Goal: Transaction & Acquisition: Book appointment/travel/reservation

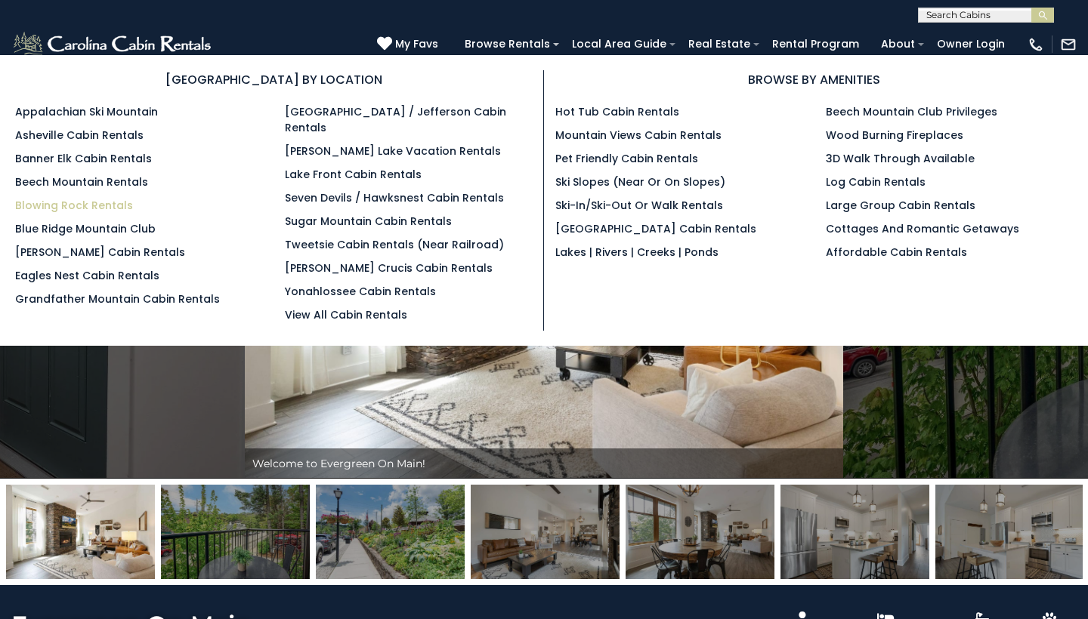
click at [119, 206] on link "Blowing Rock Rentals" at bounding box center [74, 205] width 118 height 15
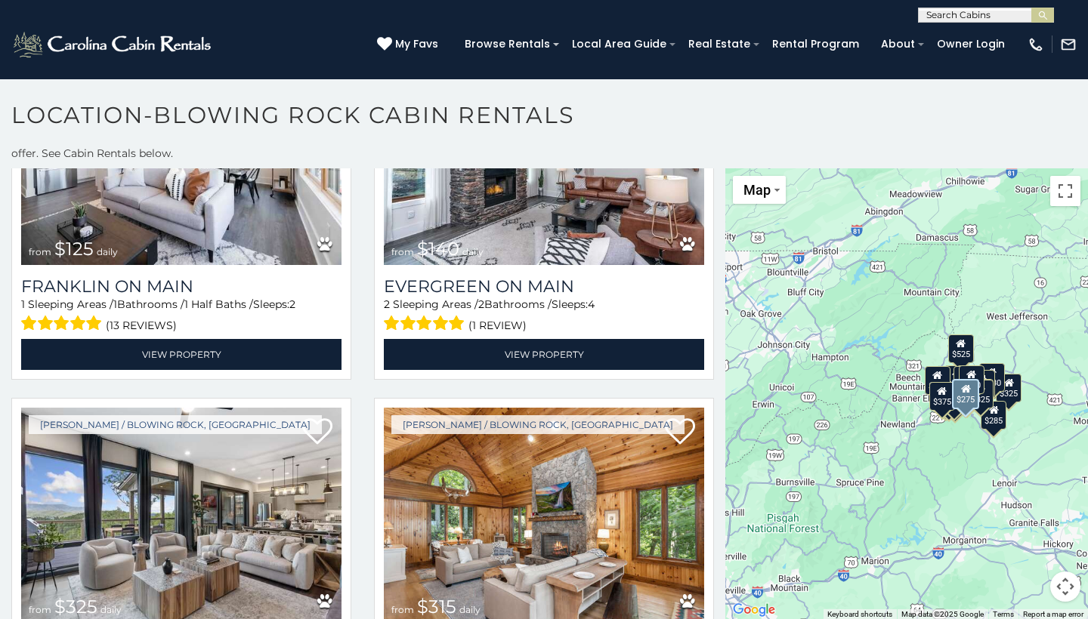
scroll to position [1244, 0]
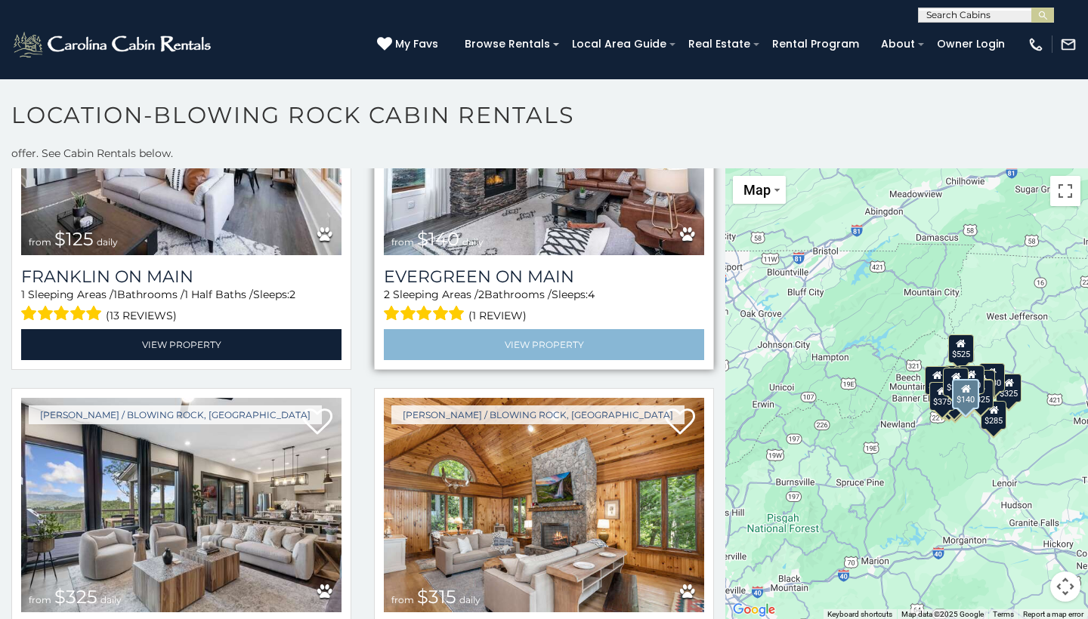
click at [606, 329] on link "View Property" at bounding box center [544, 344] width 320 height 31
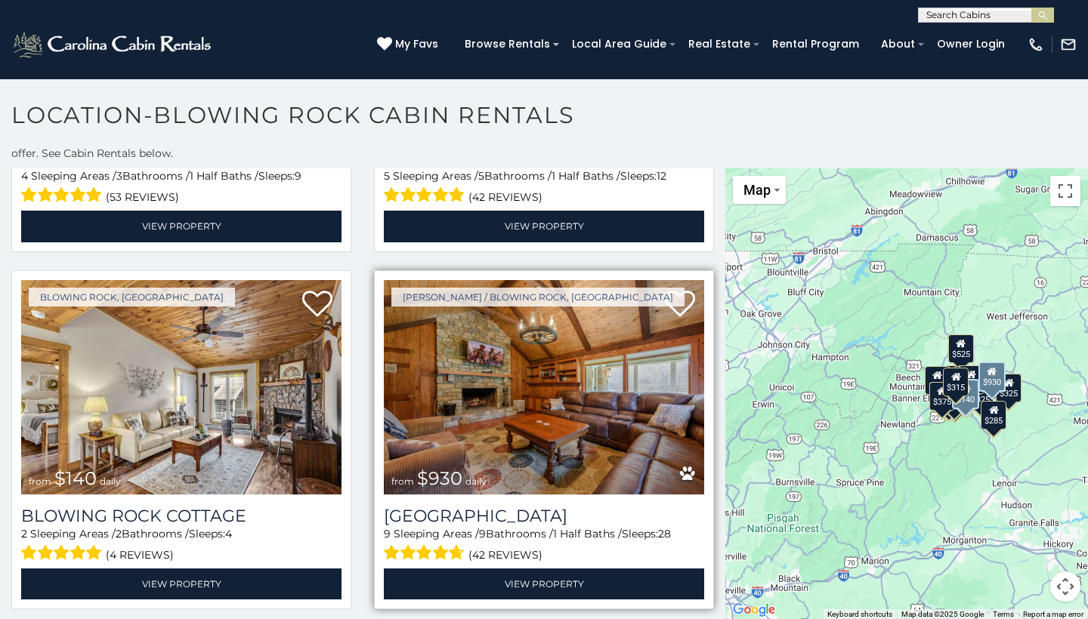
scroll to position [2463, 0]
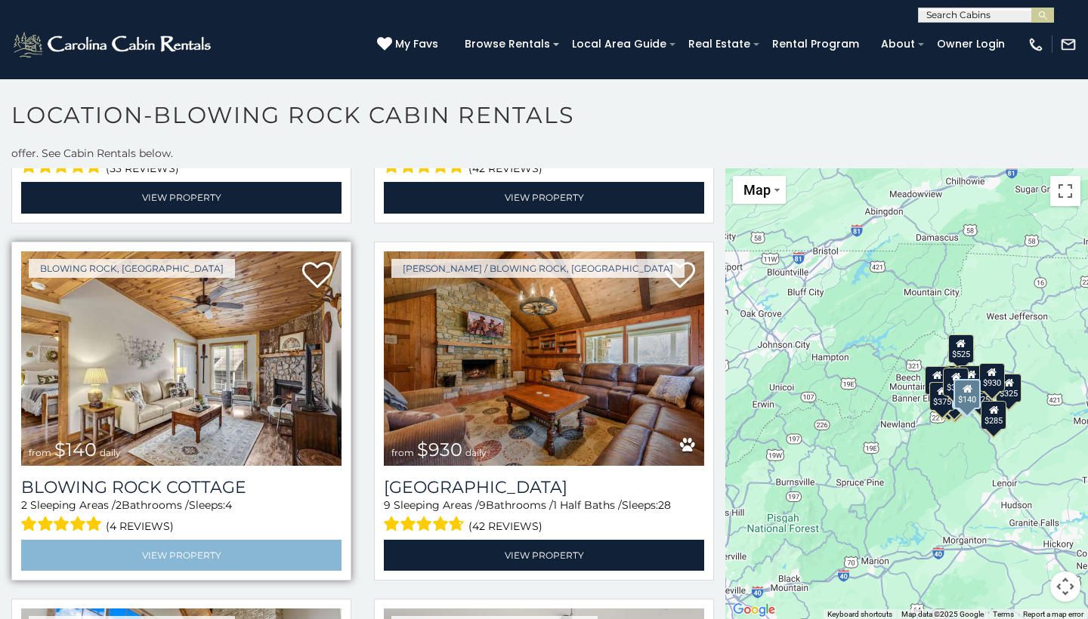
click at [280, 540] on link "View Property" at bounding box center [181, 555] width 320 height 31
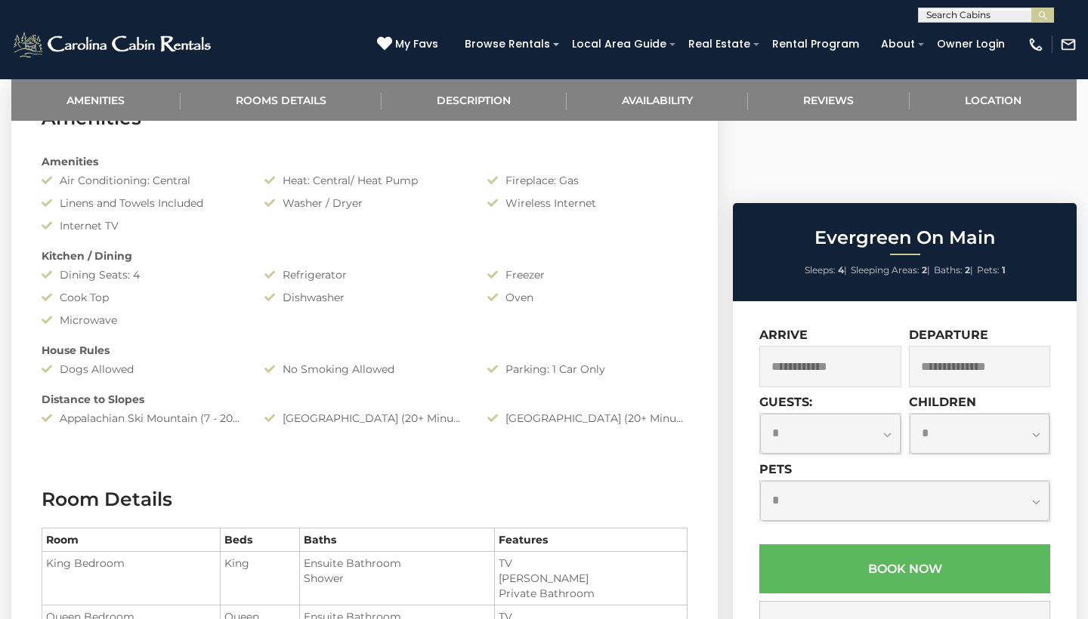
scroll to position [656, 0]
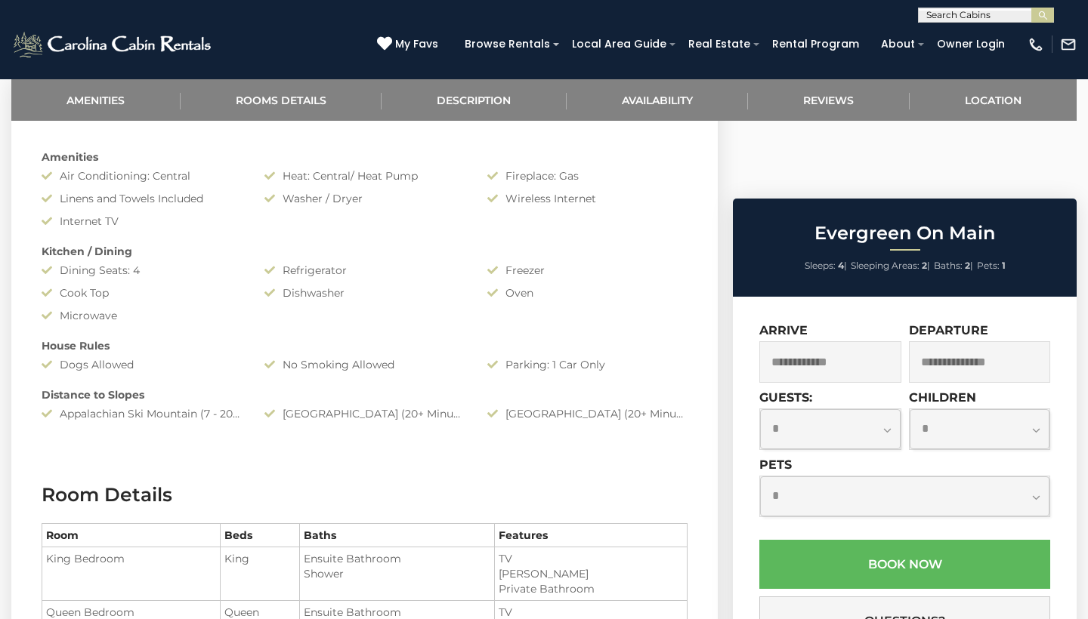
select select "*"
click at [826, 341] on input "text" at bounding box center [830, 362] width 142 height 42
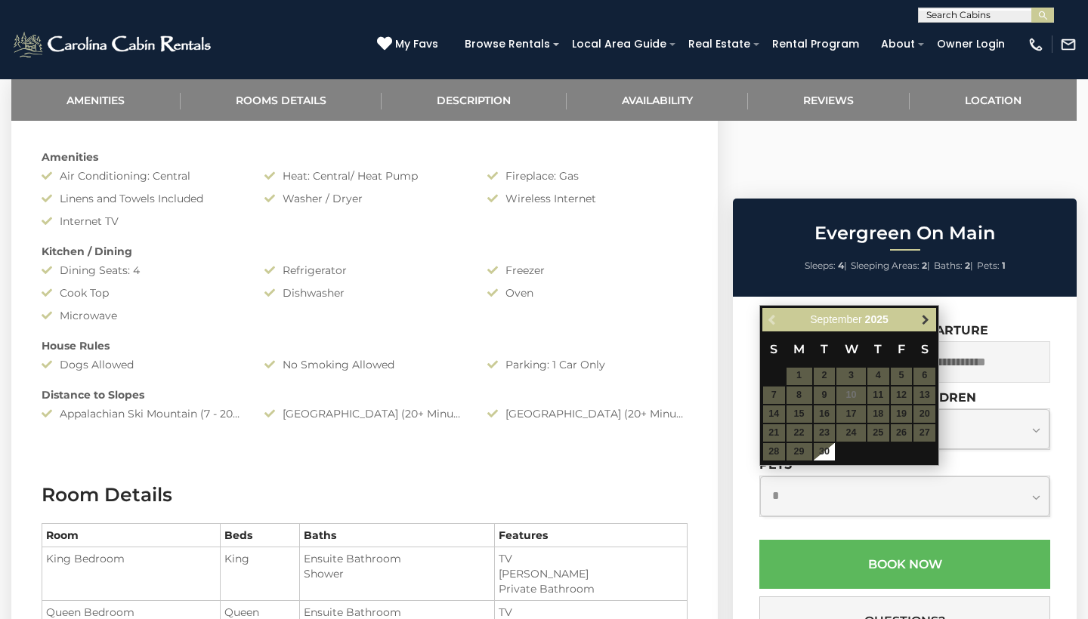
click at [926, 311] on link "Next" at bounding box center [924, 319] width 19 height 19
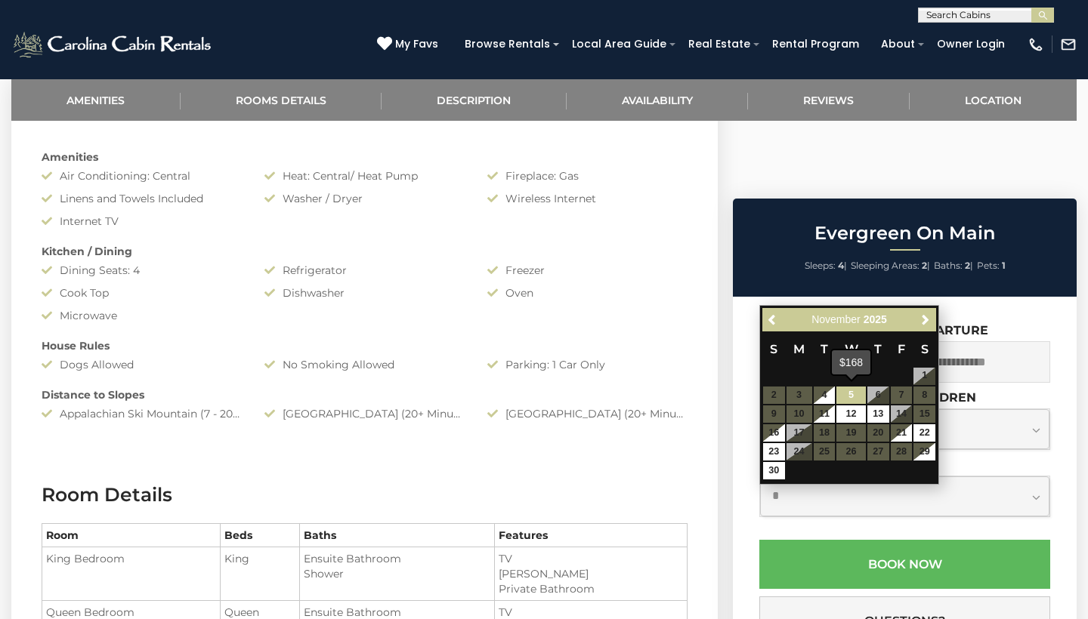
click at [847, 391] on link "5" at bounding box center [850, 395] width 29 height 17
type input "**********"
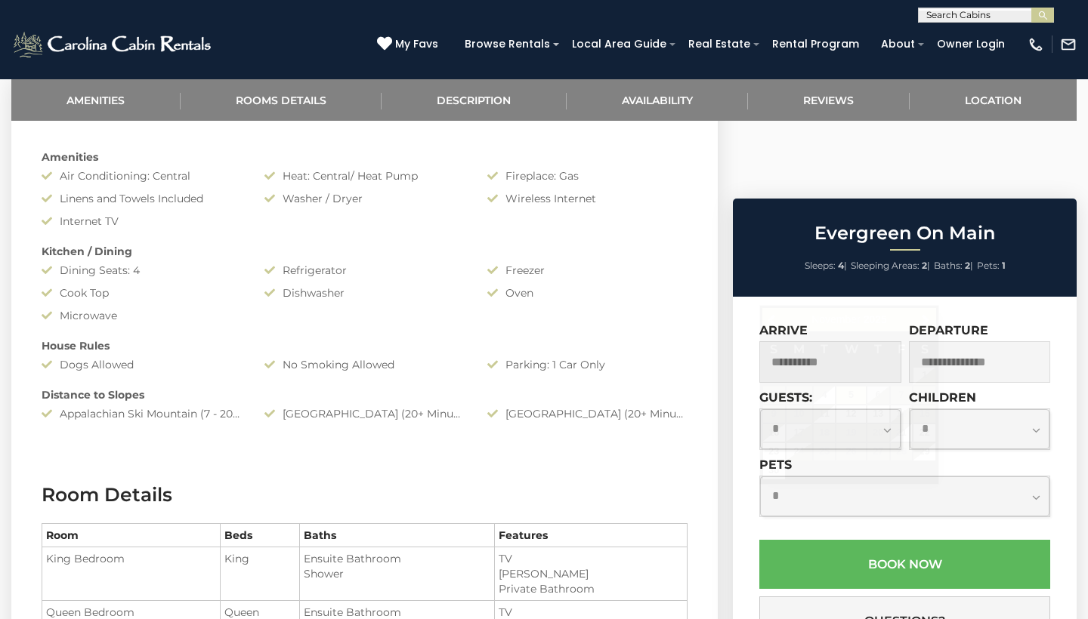
click at [857, 341] on input "**********" at bounding box center [830, 362] width 142 height 42
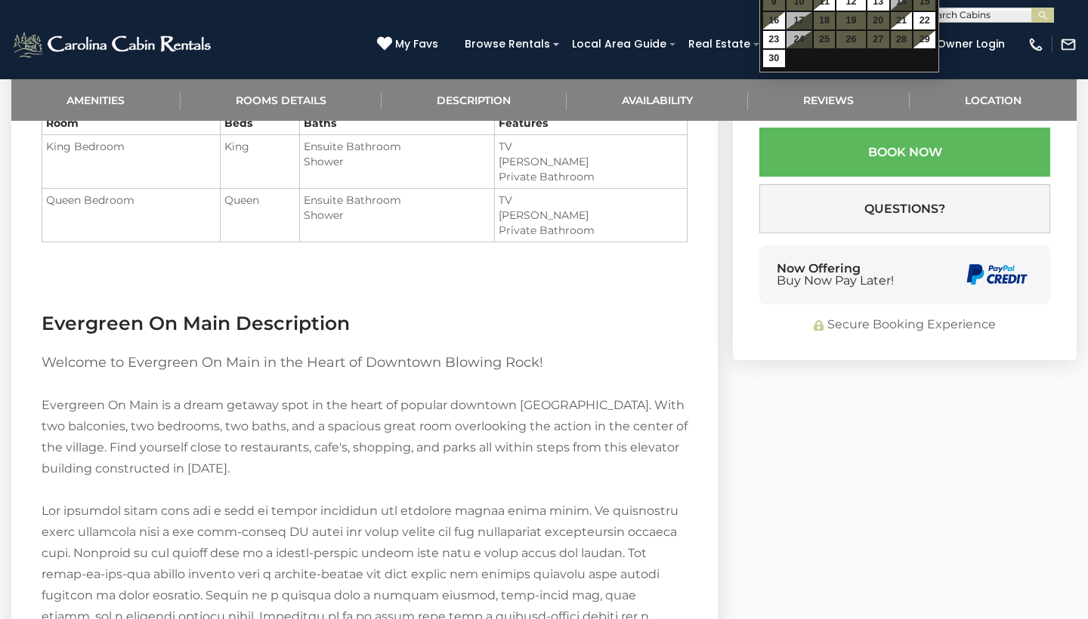
scroll to position [1081, 0]
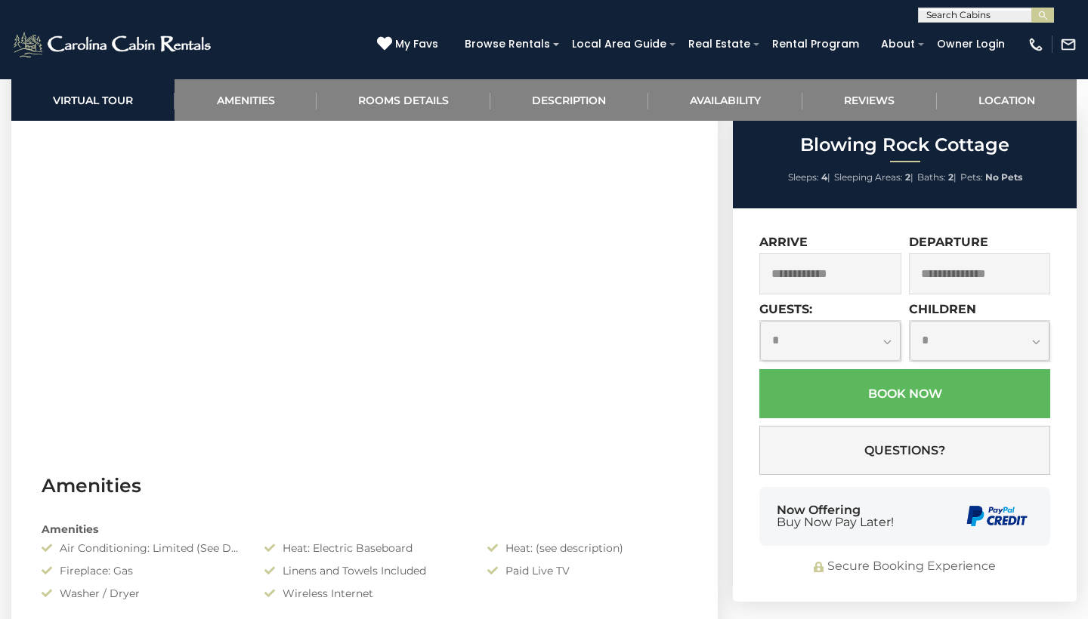
scroll to position [768, 0]
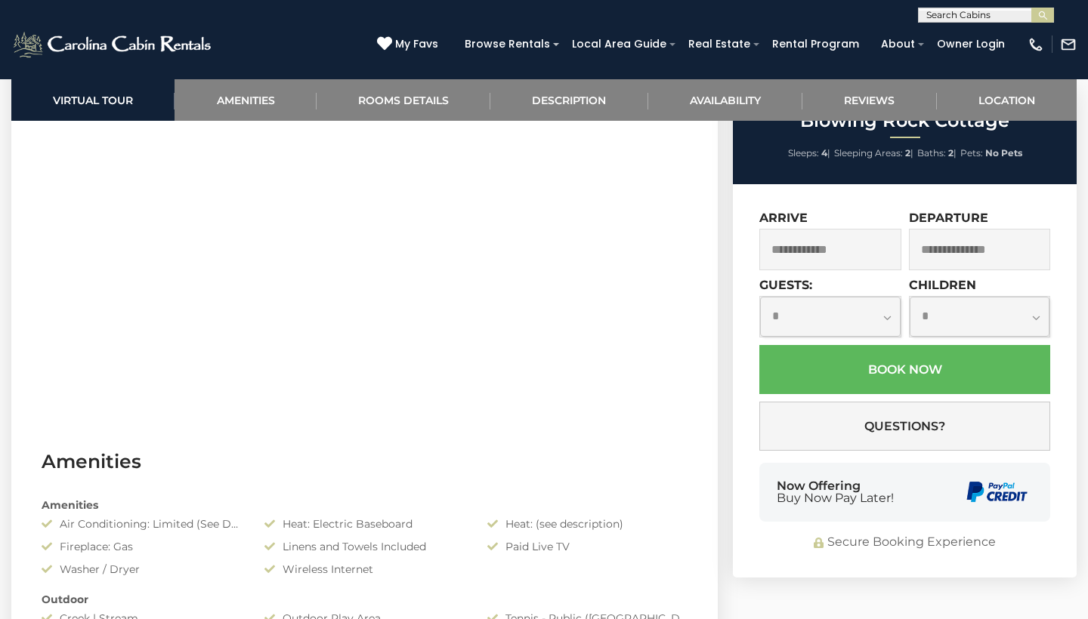
click at [855, 270] on input "text" at bounding box center [830, 250] width 142 height 42
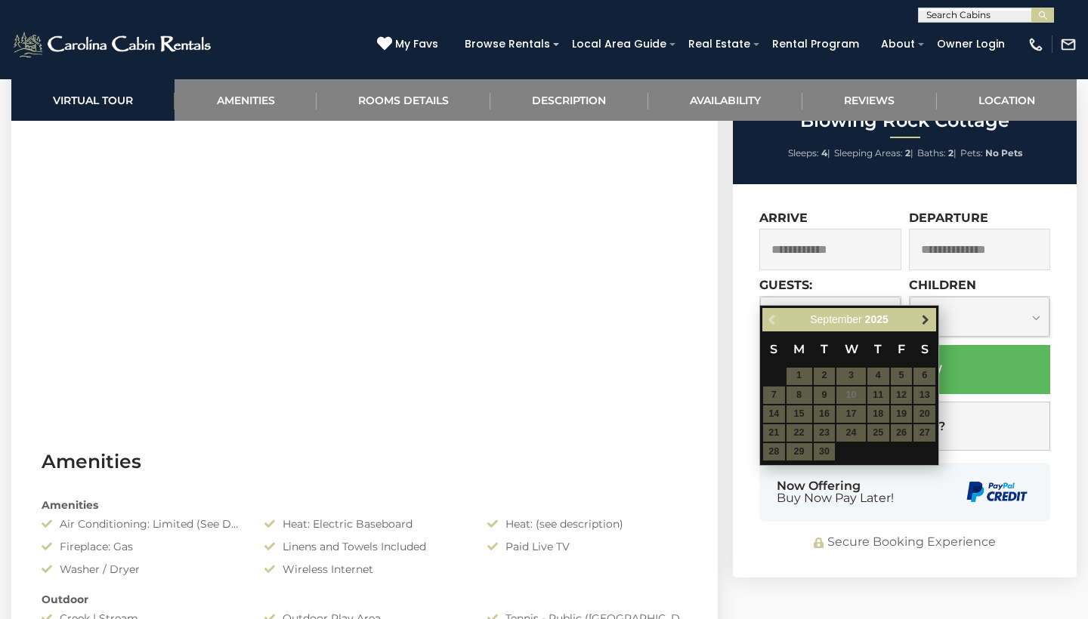
click at [927, 316] on span "Next" at bounding box center [925, 319] width 12 height 12
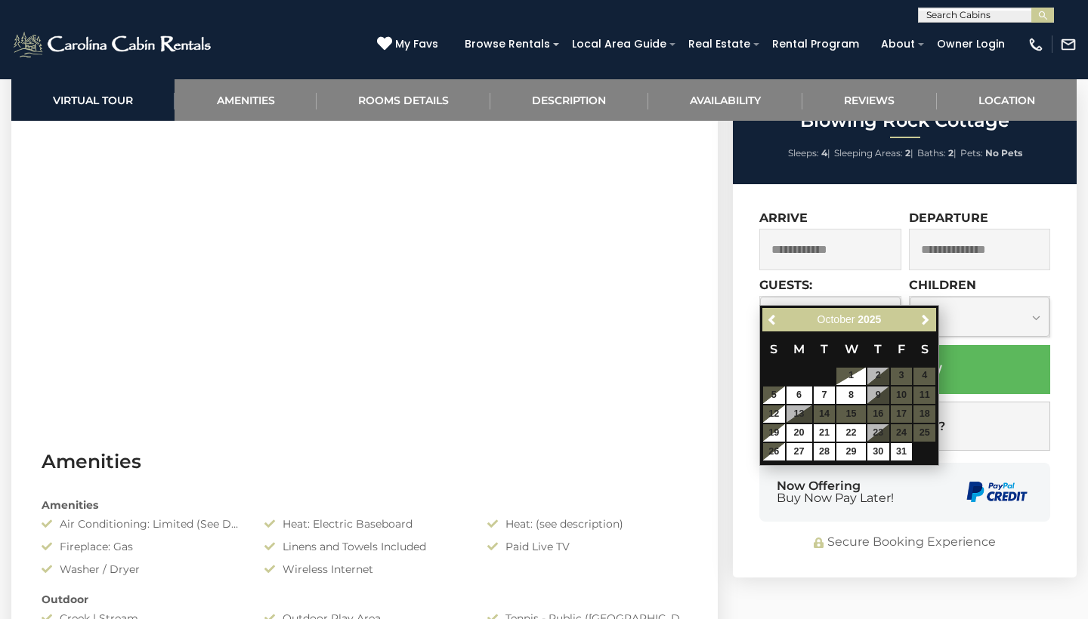
click at [927, 316] on span "Next" at bounding box center [925, 319] width 12 height 12
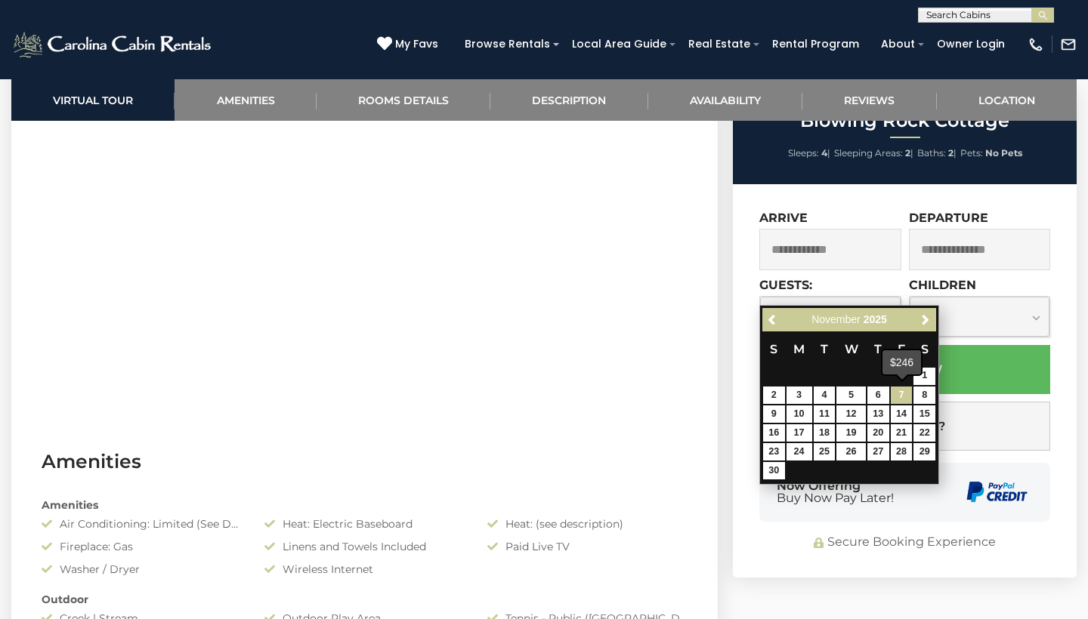
click at [892, 397] on link "7" at bounding box center [901, 395] width 22 height 17
type input "**********"
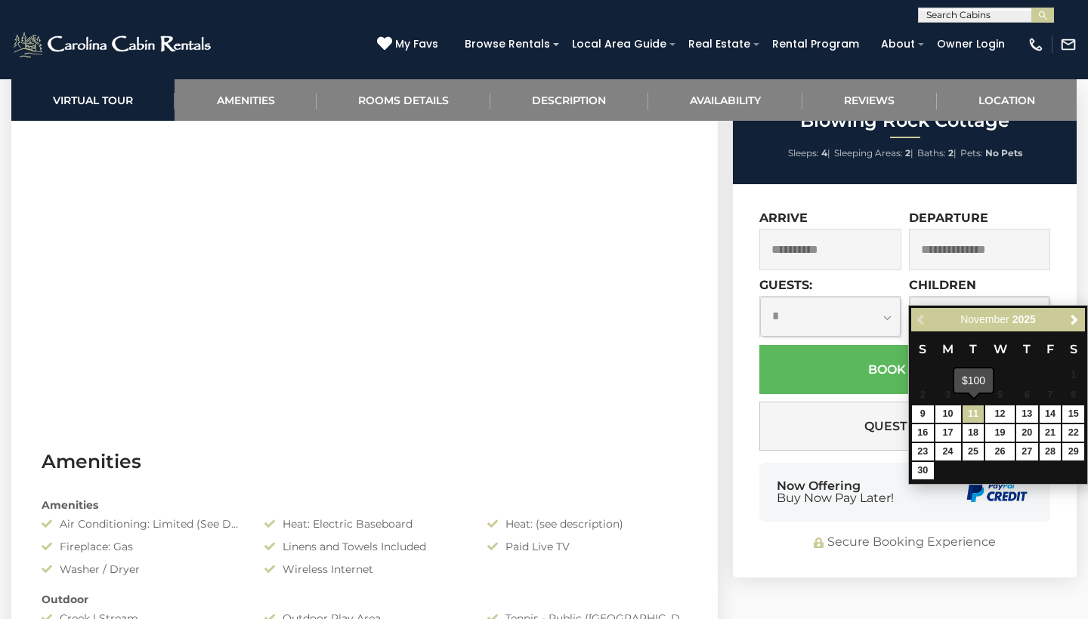
click at [976, 409] on link "11" at bounding box center [973, 414] width 22 height 17
type input "**********"
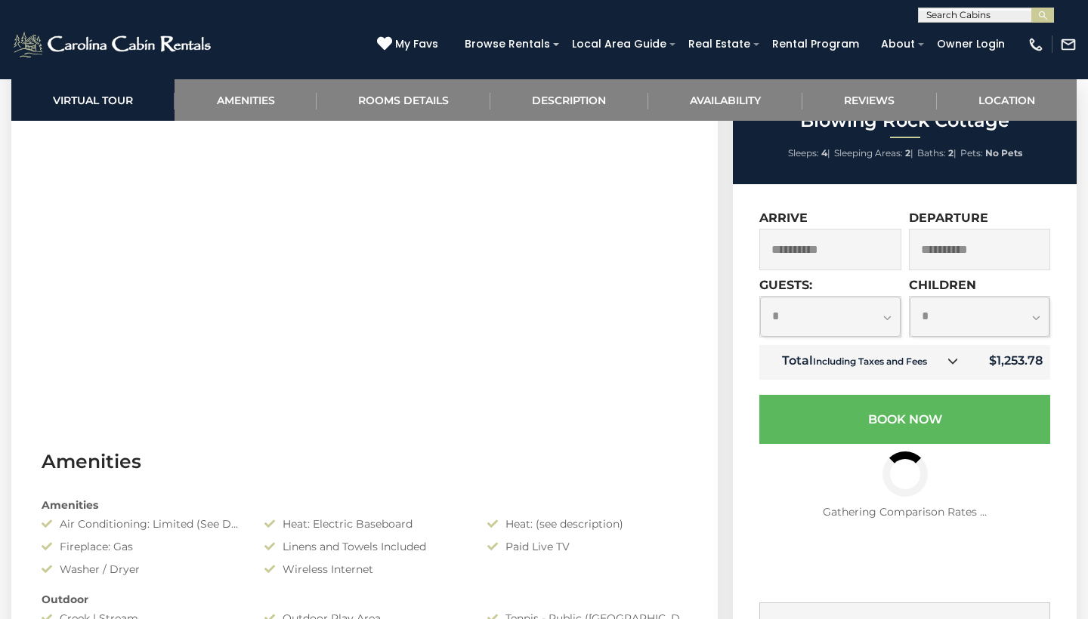
select select "*"
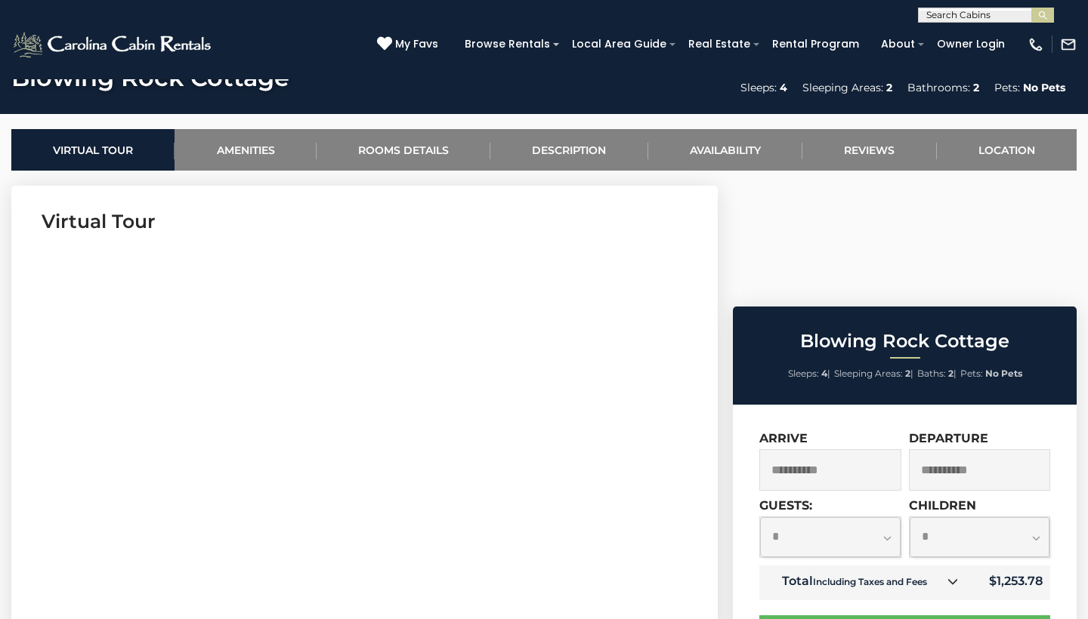
scroll to position [542, 0]
